Goal: Task Accomplishment & Management: Manage account settings

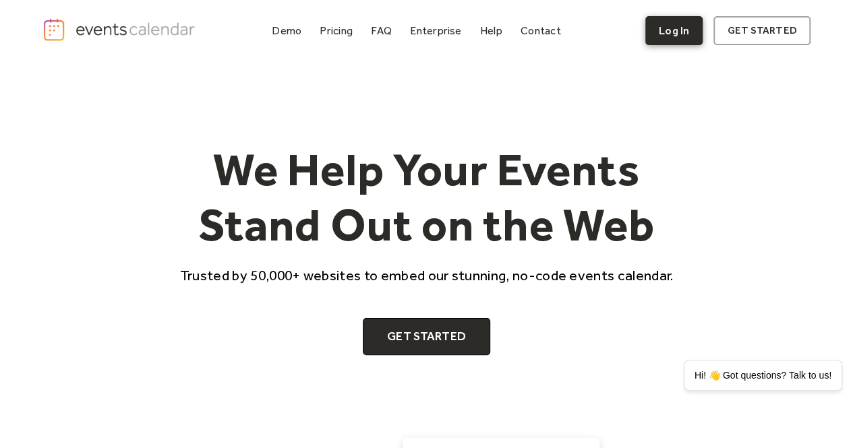
click at [684, 29] on link "Log In" at bounding box center [673, 30] width 57 height 29
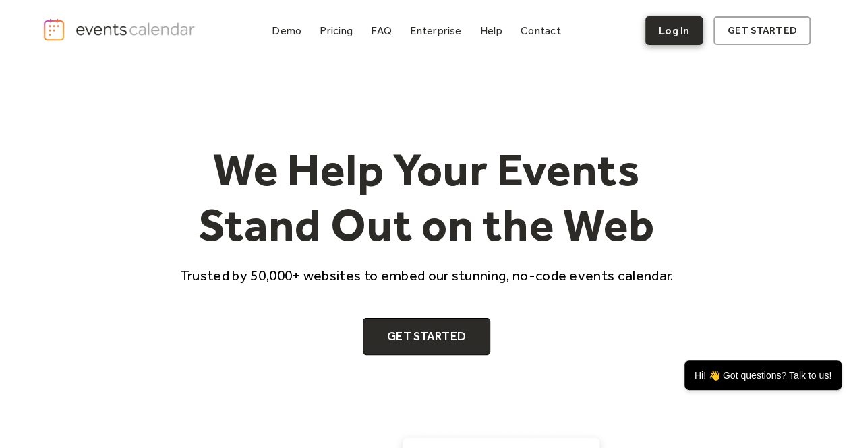
click at [678, 29] on link "Log In" at bounding box center [673, 30] width 57 height 29
